Goal: Check status: Check status

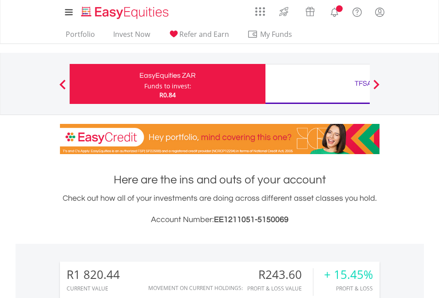
scroll to position [85, 139]
click at [144, 84] on div "Funds to invest:" at bounding box center [167, 86] width 47 height 9
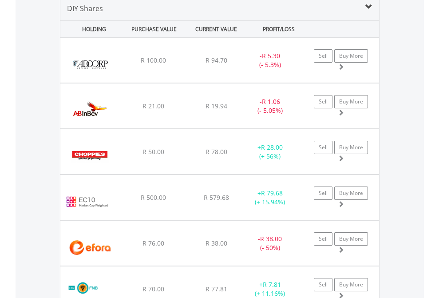
scroll to position [858, 0]
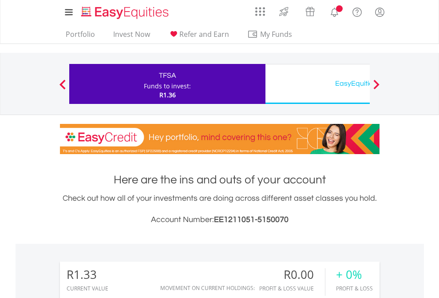
scroll to position [85, 139]
click at [317, 84] on div "EasyEquities USD" at bounding box center [363, 83] width 185 height 12
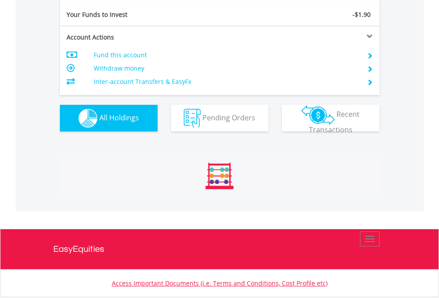
scroll to position [987, 0]
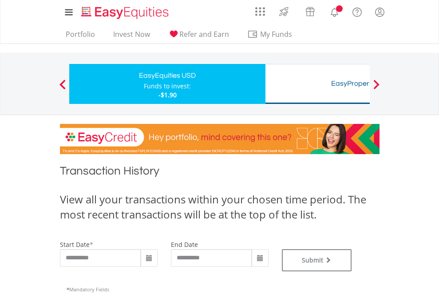
type input "**********"
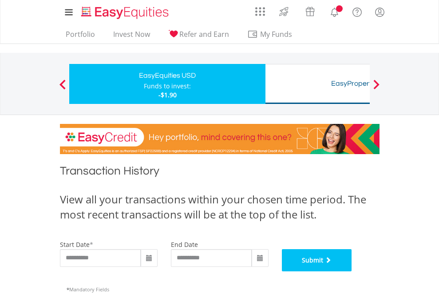
click at [352, 271] on button "Submit" at bounding box center [317, 260] width 70 height 22
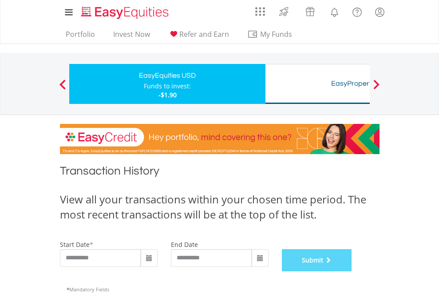
scroll to position [360, 0]
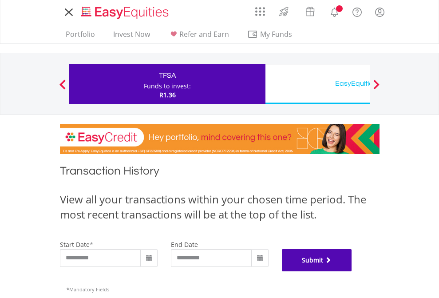
click at [352, 271] on button "Submit" at bounding box center [317, 260] width 70 height 22
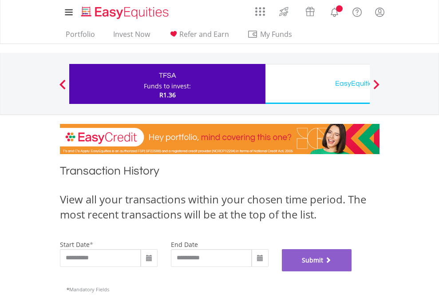
scroll to position [360, 0]
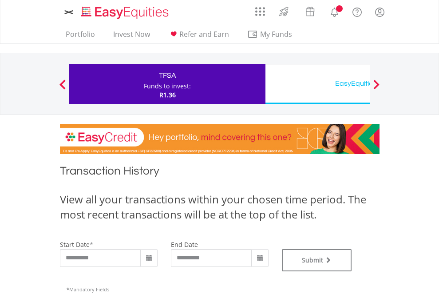
click at [317, 84] on div "EasyEquities USD" at bounding box center [363, 83] width 185 height 12
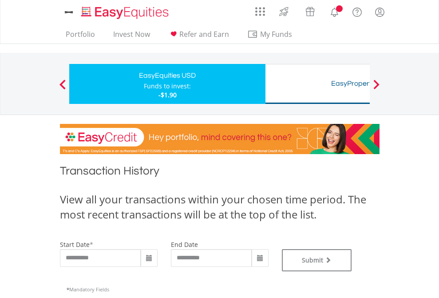
type input "**********"
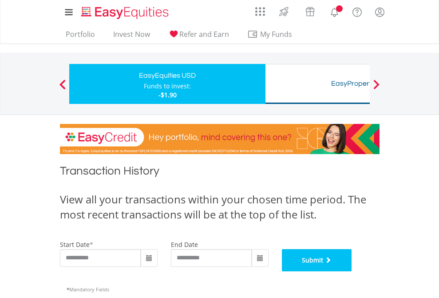
click at [352, 271] on button "Submit" at bounding box center [317, 260] width 70 height 22
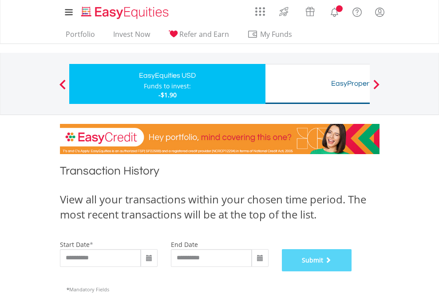
scroll to position [360, 0]
